Goal: Use online tool/utility: Utilize a website feature to perform a specific function

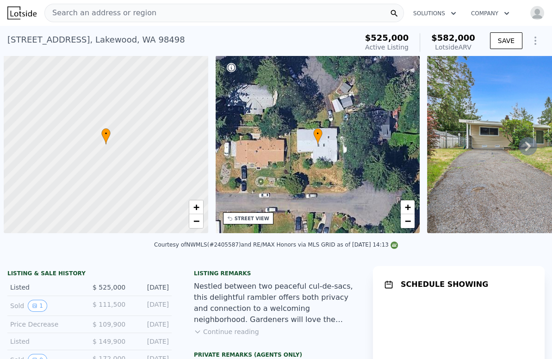
scroll to position [0, 4]
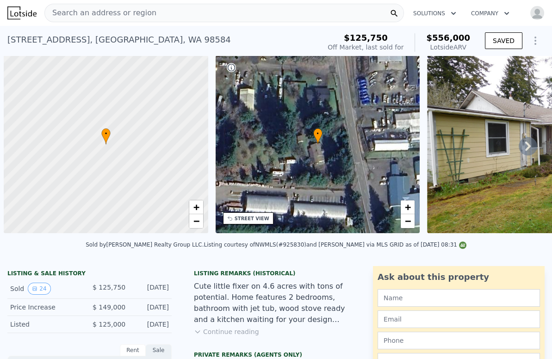
scroll to position [0, 4]
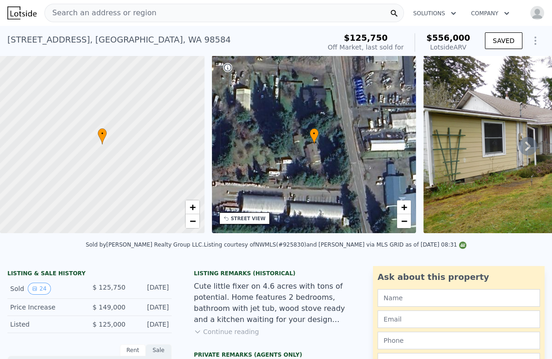
click at [161, 10] on div "Search an address or region" at bounding box center [223, 13] width 359 height 19
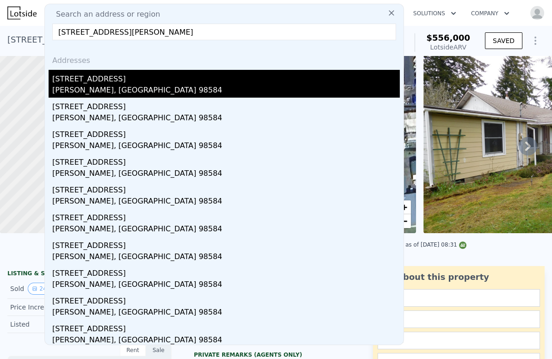
type input "[STREET_ADDRESS][PERSON_NAME]"
click at [116, 82] on div "[STREET_ADDRESS]" at bounding box center [225, 77] width 347 height 15
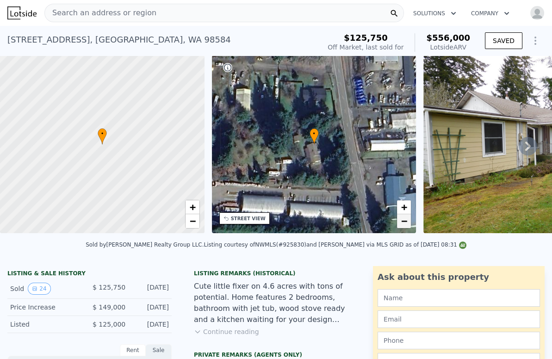
click at [407, 225] on span "−" at bounding box center [404, 221] width 6 height 12
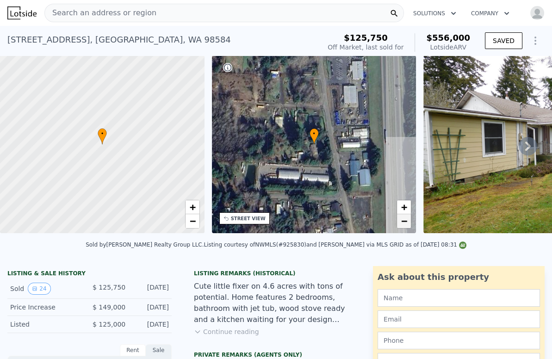
click at [407, 225] on span "−" at bounding box center [404, 221] width 6 height 12
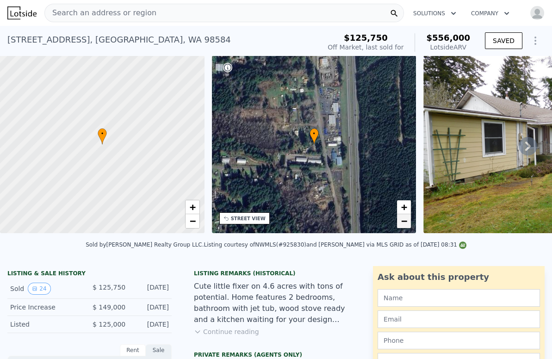
click at [408, 222] on link "−" at bounding box center [404, 221] width 14 height 14
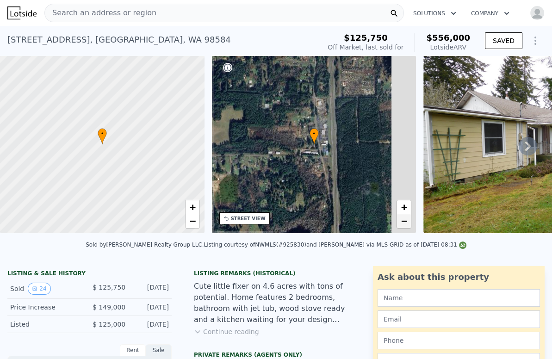
click at [408, 222] on link "−" at bounding box center [404, 221] width 14 height 14
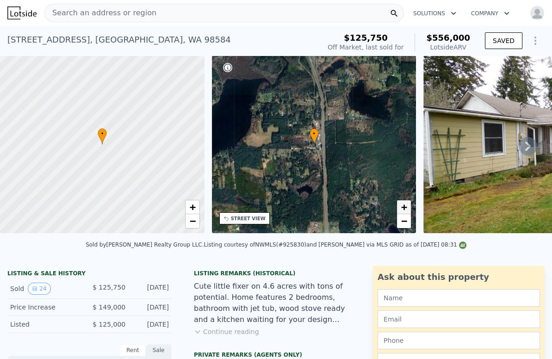
click at [405, 206] on span "+" at bounding box center [404, 207] width 6 height 12
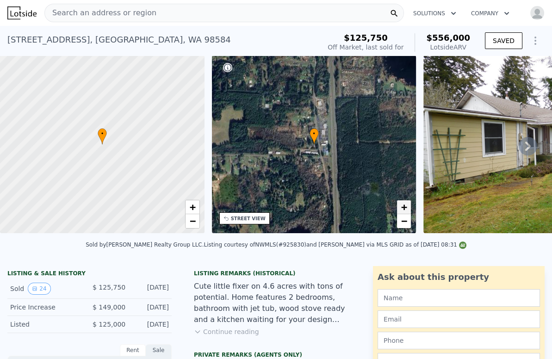
click at [405, 206] on span "+" at bounding box center [404, 207] width 6 height 12
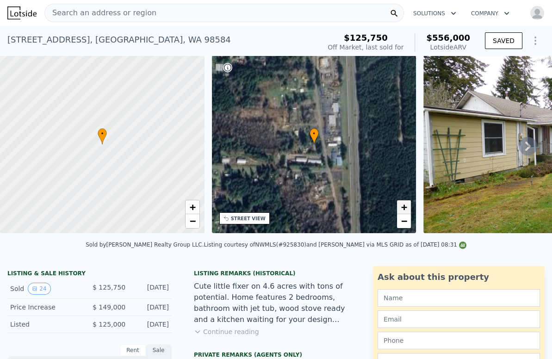
click at [405, 206] on span "+" at bounding box center [404, 207] width 6 height 12
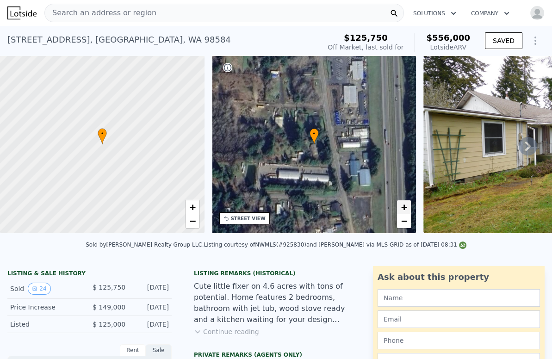
click at [405, 206] on span "+" at bounding box center [404, 207] width 6 height 12
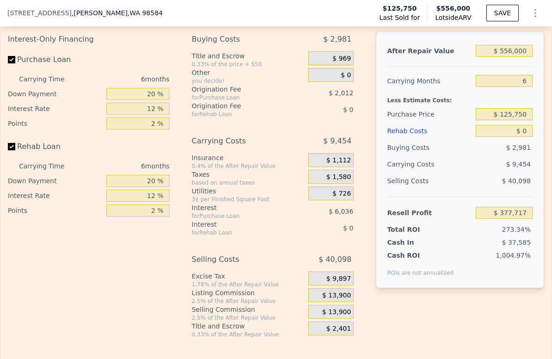
scroll to position [1436, 0]
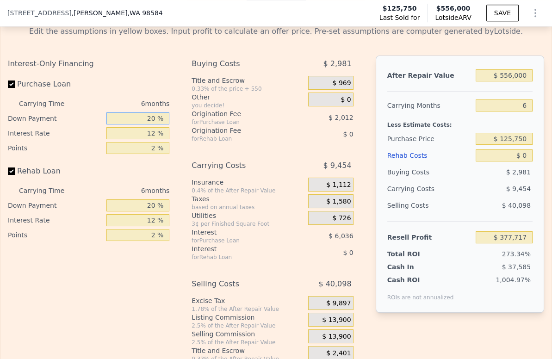
click at [148, 124] on input "20 %" at bounding box center [137, 118] width 63 height 12
type input "10 %"
type input "$ 376,709"
type input "10 %"
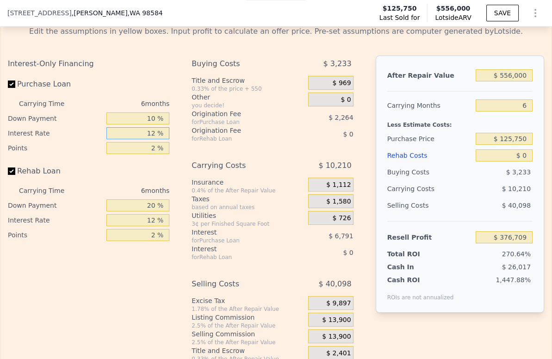
click at [148, 139] on input "12 %" at bounding box center [137, 133] width 63 height 12
type input "9 %"
type input "$ 378,407"
type input "9 %"
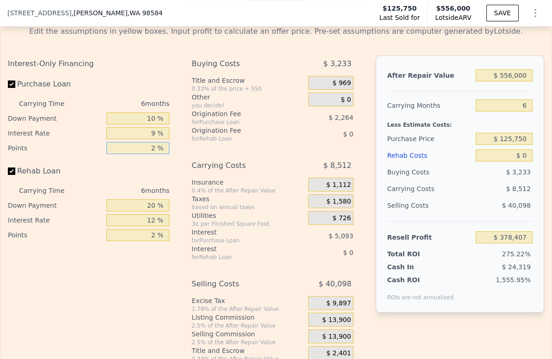
click at [148, 154] on input "2 %" at bounding box center [137, 148] width 63 height 12
type input "1.5 %"
type input "$ 378,973"
type input "1.5 %"
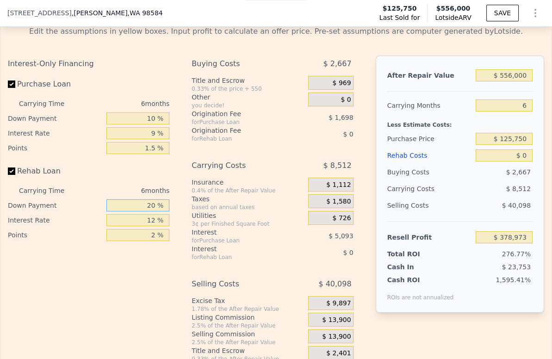
click at [139, 211] on input "20 %" at bounding box center [137, 205] width 63 height 12
click at [147, 211] on input "20 %" at bounding box center [137, 205] width 63 height 12
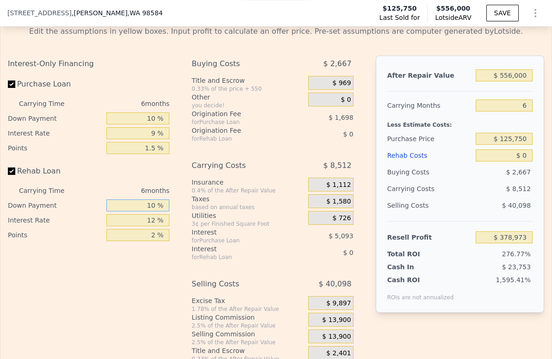
type input "10 %"
click at [148, 225] on input "12 %" at bounding box center [137, 220] width 63 height 12
type input "9 %"
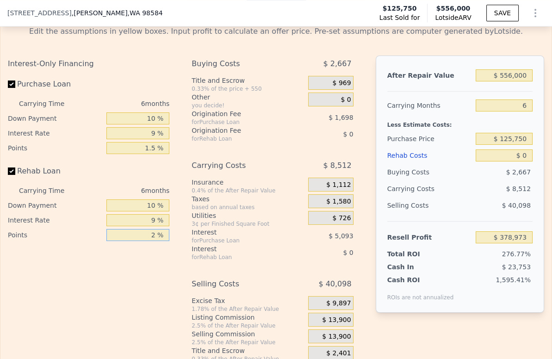
click at [152, 241] on input "2 %" at bounding box center [137, 235] width 63 height 12
click at [150, 241] on input "2 %" at bounding box center [137, 235] width 63 height 12
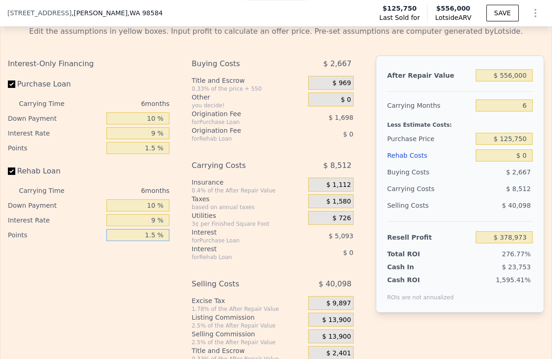
type input "1.5 %"
click at [330, 322] on span "$ 13,900" at bounding box center [336, 320] width 29 height 8
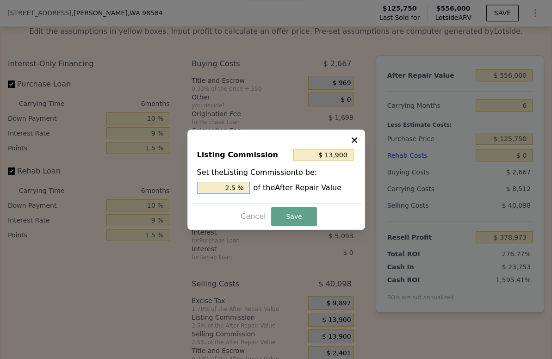
drag, startPoint x: 230, startPoint y: 186, endPoint x: 225, endPoint y: 185, distance: 5.3
click at [225, 185] on input "2.5 %" at bounding box center [223, 188] width 53 height 12
type input "$ 8,340"
type input "1.5 %"
click at [284, 211] on button "Save" at bounding box center [293, 216] width 45 height 19
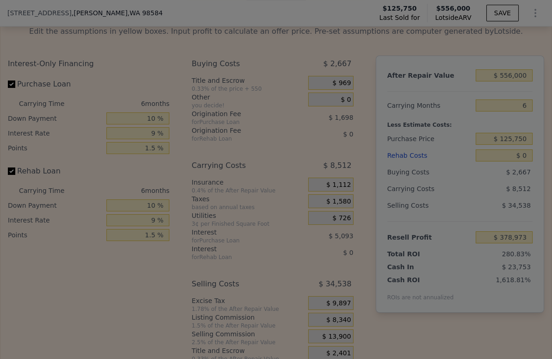
type input "$ 384,533"
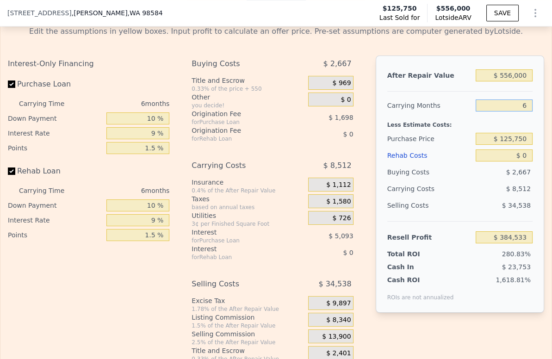
drag, startPoint x: 517, startPoint y: 110, endPoint x: 510, endPoint y: 110, distance: 6.9
click at [510, 110] on input "6" at bounding box center [503, 105] width 57 height 12
type input "4"
type input "$ 387,371"
type input "4"
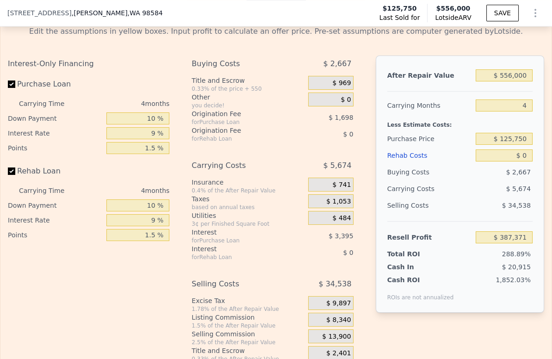
click at [475, 169] on div "$ 2,667" at bounding box center [503, 172] width 57 height 17
drag, startPoint x: 519, startPoint y: 146, endPoint x: 489, endPoint y: 144, distance: 29.7
click at [489, 144] on input "$ 125,750" at bounding box center [503, 139] width 57 height 12
type input "$ 250,000"
click at [474, 221] on div "Selling Costs $ 34,538" at bounding box center [459, 209] width 145 height 24
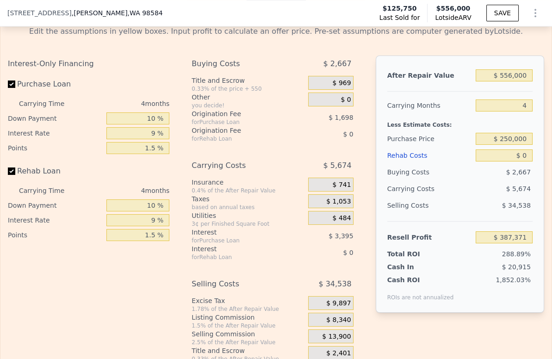
type input "$ 257,674"
drag, startPoint x: 523, startPoint y: 158, endPoint x: 505, endPoint y: 160, distance: 18.1
click at [505, 160] on input "$ 0" at bounding box center [503, 155] width 57 height 12
type input "$ 8"
type input "$ 257,666"
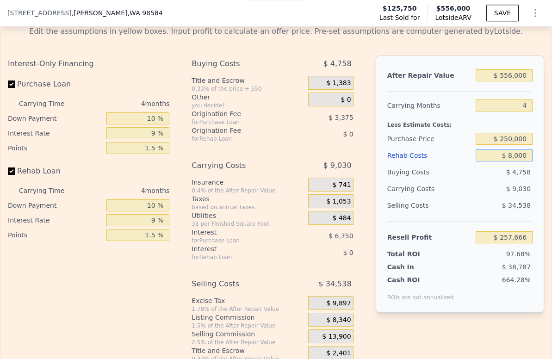
type input "$ 80,000"
type input "$ 174,434"
type input "$ 80,000"
click at [454, 214] on div "Selling Costs" at bounding box center [429, 205] width 85 height 17
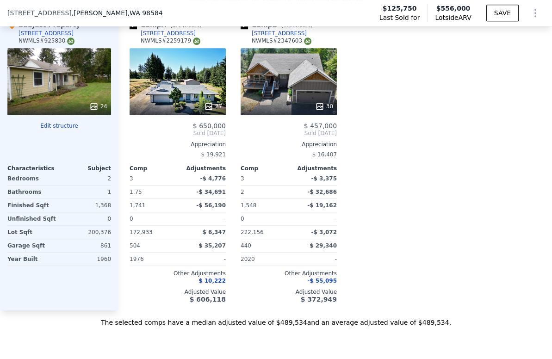
scroll to position [1025, 0]
